Goal: Register for event/course

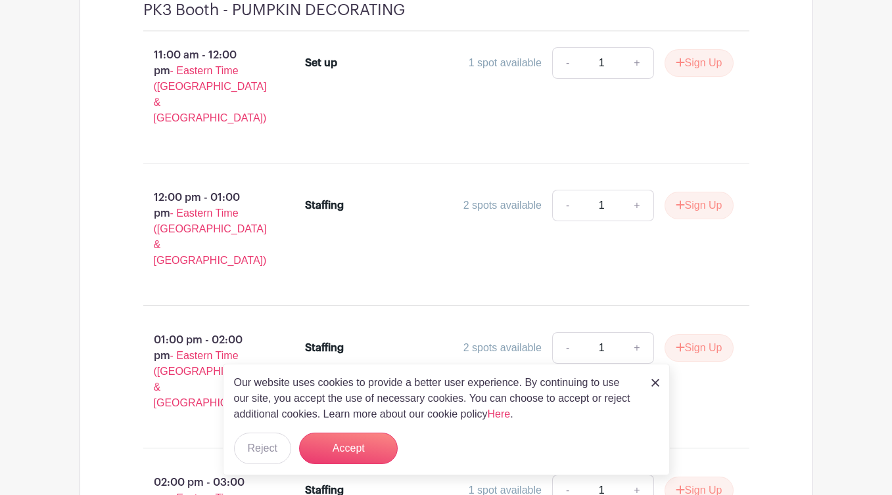
scroll to position [835, 0]
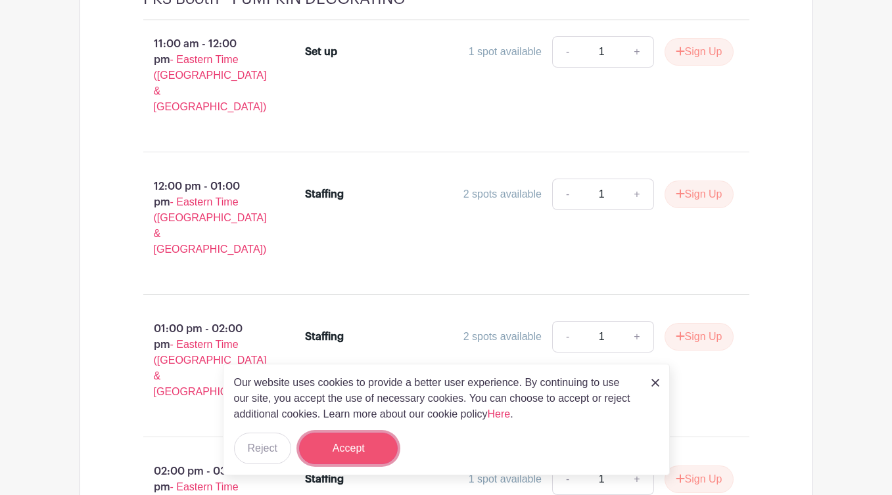
click at [342, 446] on button "Accept" at bounding box center [348, 449] width 99 height 32
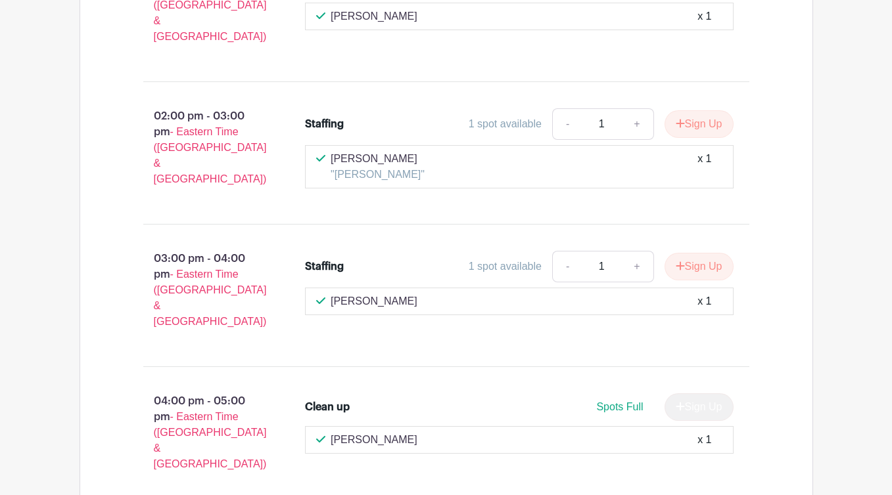
scroll to position [3072, 0]
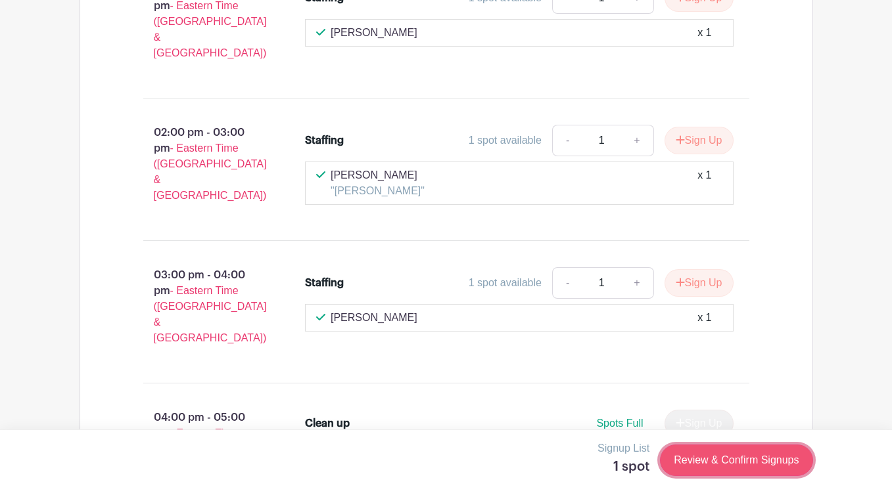
click at [744, 452] on link "Review & Confirm Signups" at bounding box center [736, 461] width 152 height 32
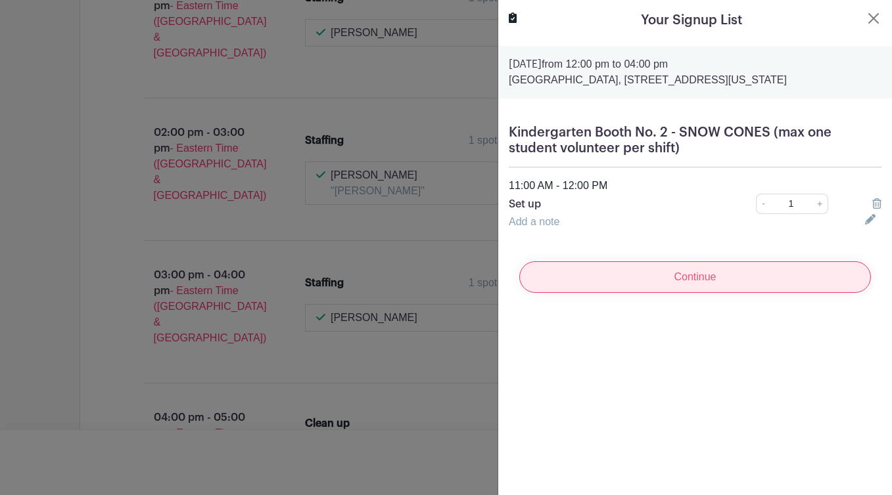
click at [672, 290] on input "Continue" at bounding box center [695, 278] width 352 height 32
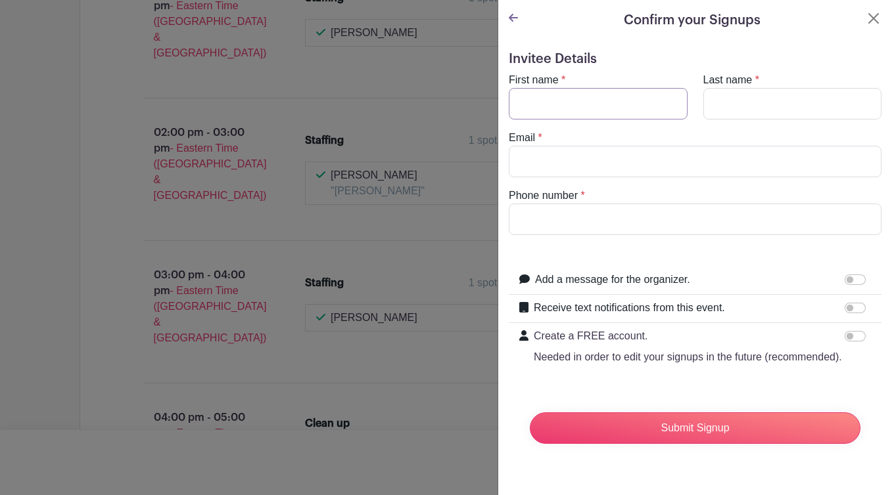
click at [549, 106] on input "First name" at bounding box center [598, 104] width 179 height 32
type input "[PERSON_NAME]"
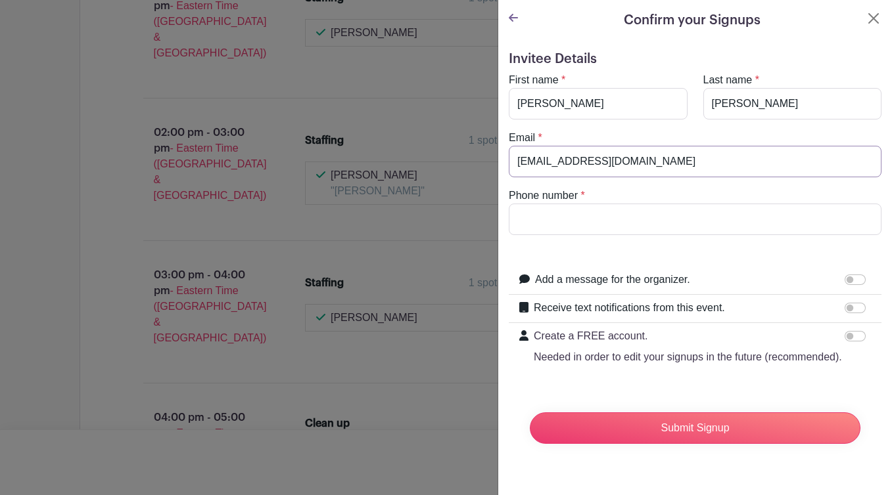
type input "[EMAIL_ADDRESS][DOMAIN_NAME]"
click at [568, 213] on input "Phone number" at bounding box center [695, 220] width 373 height 32
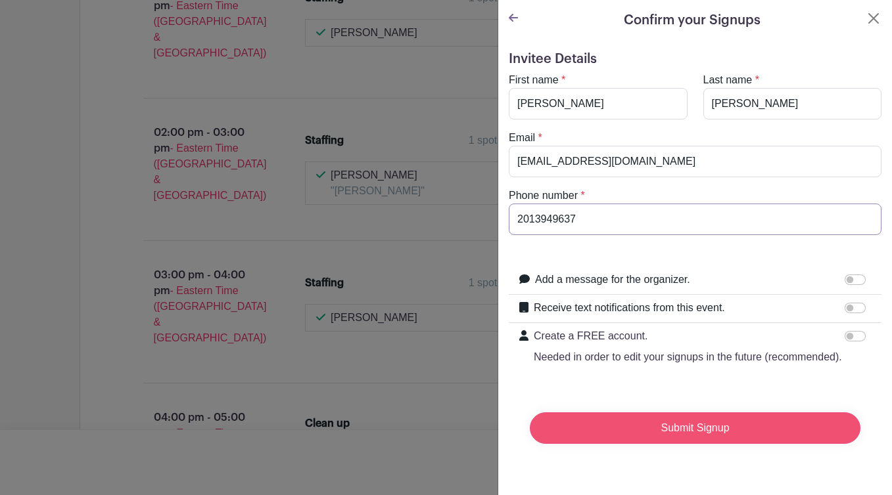
type input "2013949637"
click at [662, 428] on input "Submit Signup" at bounding box center [695, 429] width 331 height 32
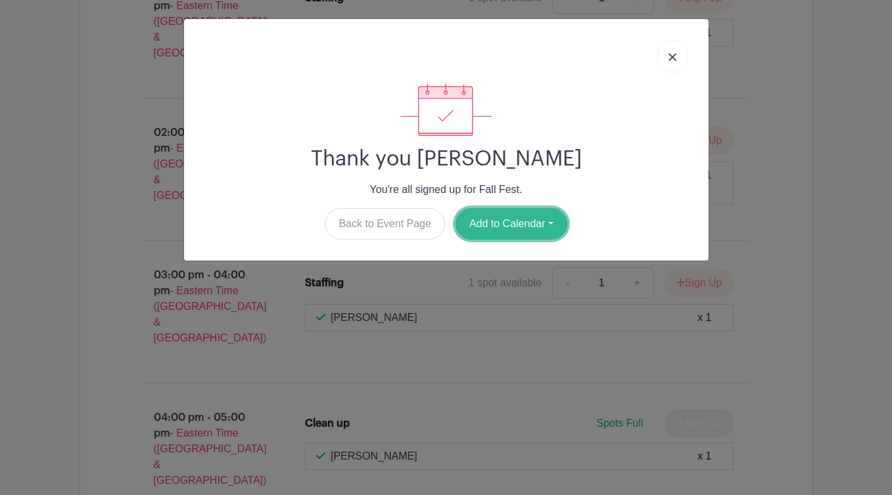
click at [493, 218] on button "Add to Calendar" at bounding box center [511, 224] width 112 height 32
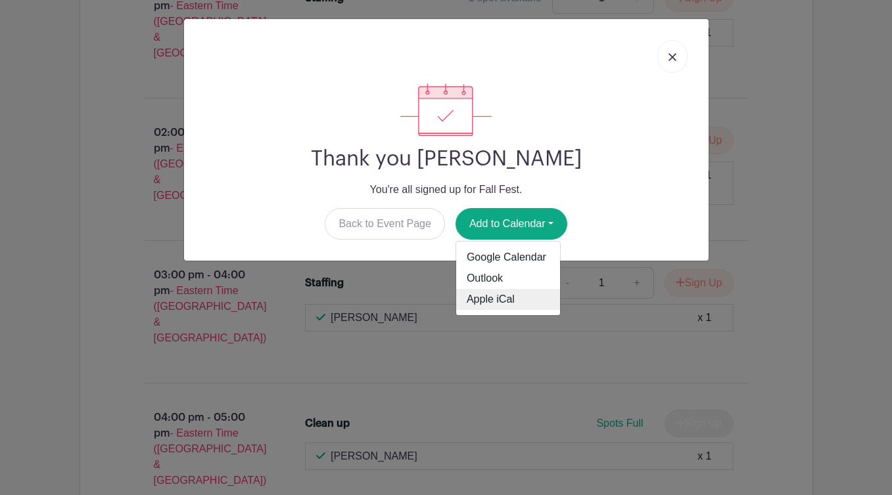
click at [501, 304] on link "Apple iCal" at bounding box center [508, 299] width 104 height 21
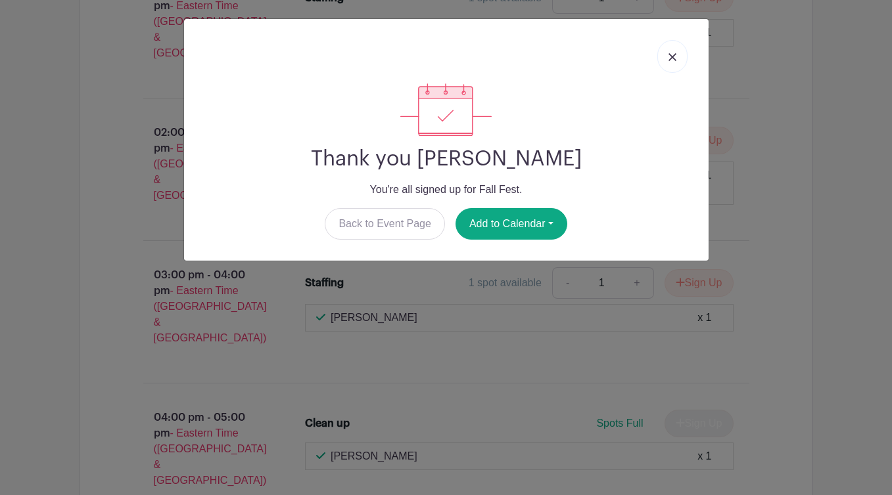
click at [674, 57] on img at bounding box center [672, 57] width 8 height 8
